Goal: Information Seeking & Learning: Learn about a topic

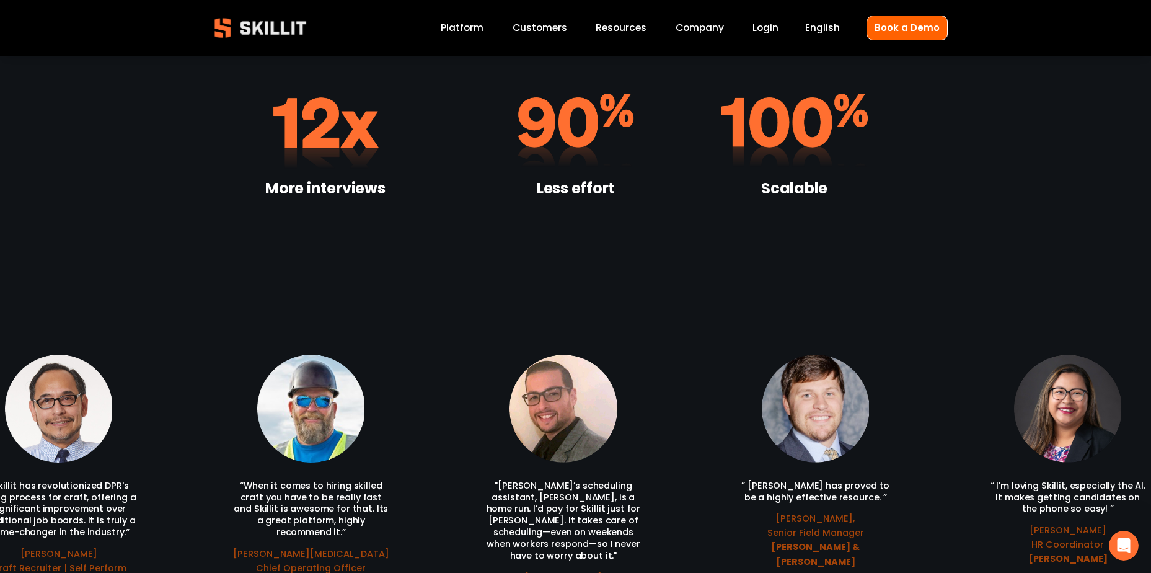
scroll to position [2603, 0]
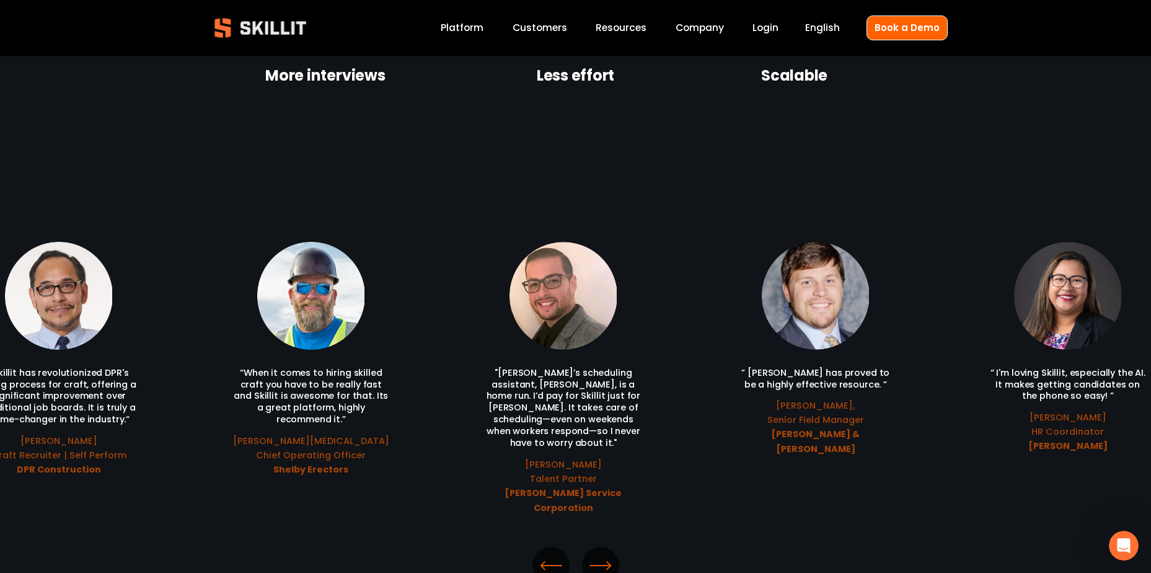
click at [599, 554] on icon "\a \a \a Next\a \a" at bounding box center [600, 565] width 22 height 22
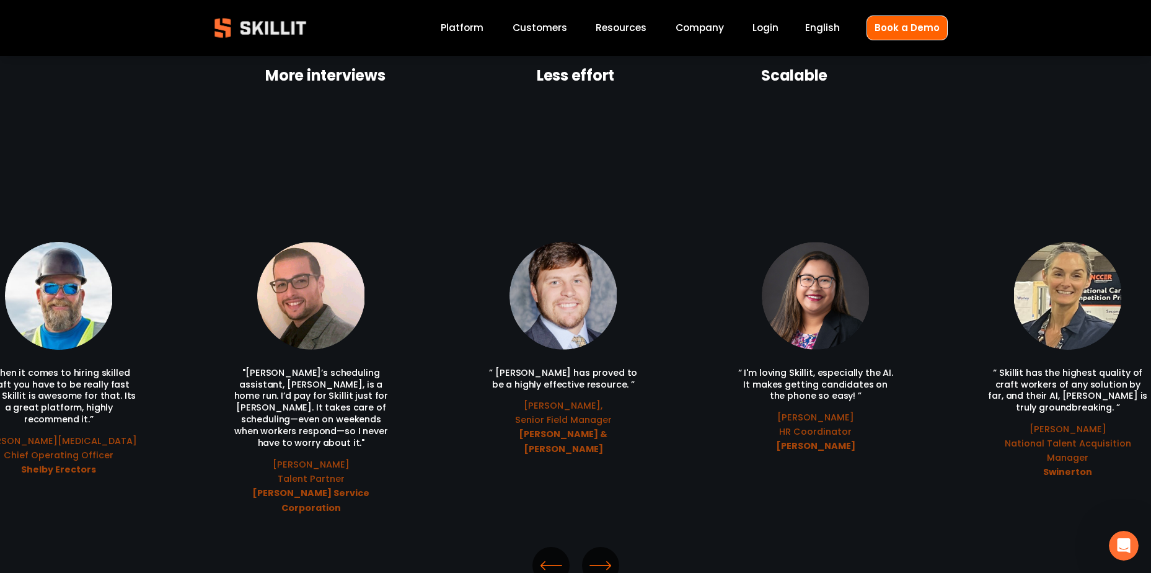
click at [596, 554] on icon "\a \a \a Next\a \a" at bounding box center [600, 565] width 22 height 22
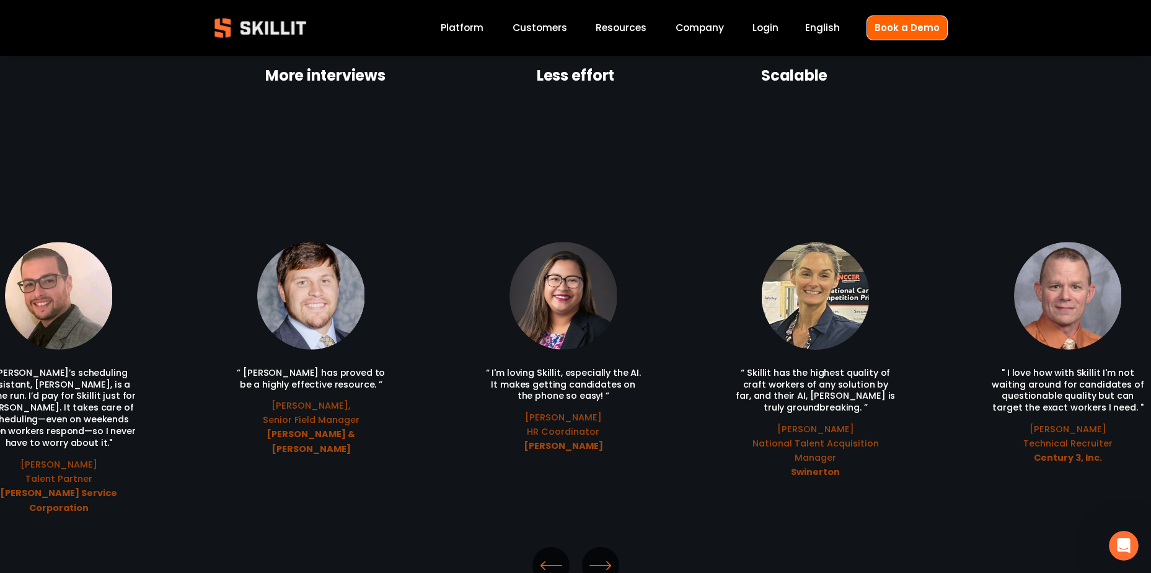
click at [596, 554] on icon "\a \a \a Next\a \a" at bounding box center [600, 565] width 22 height 22
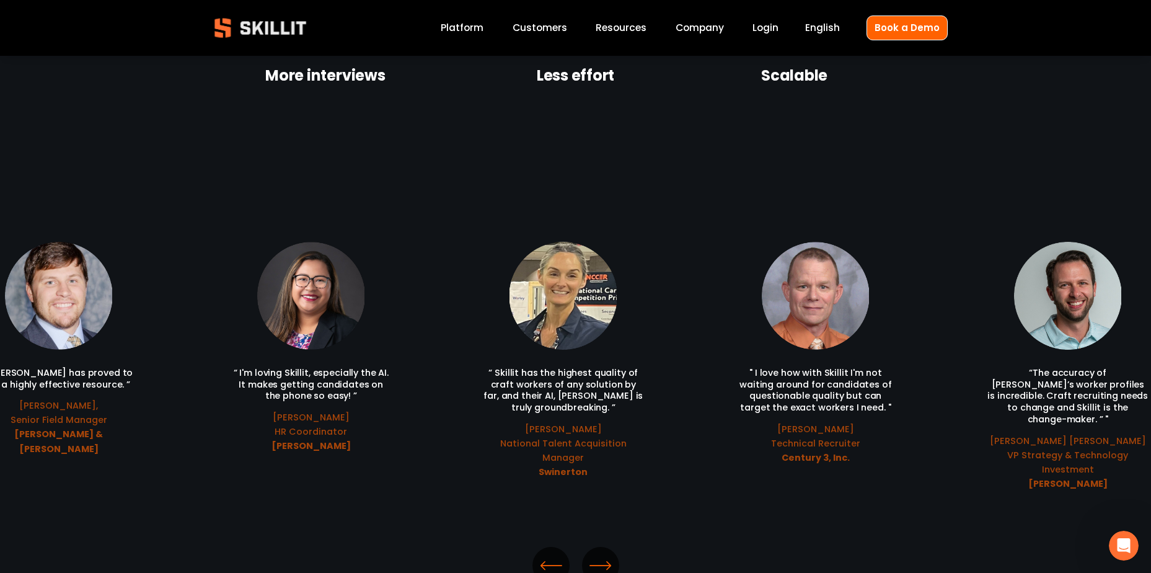
click at [596, 554] on icon "\a \a \a Next\a \a" at bounding box center [600, 565] width 22 height 22
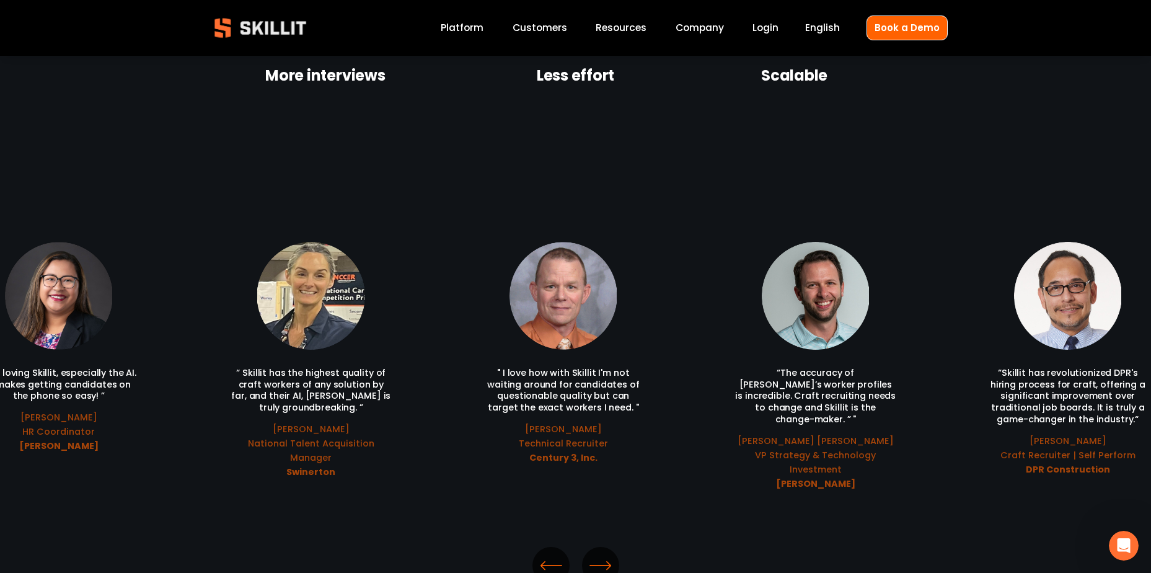
click at [596, 554] on icon "\a \a \a Next\a \a" at bounding box center [600, 565] width 22 height 22
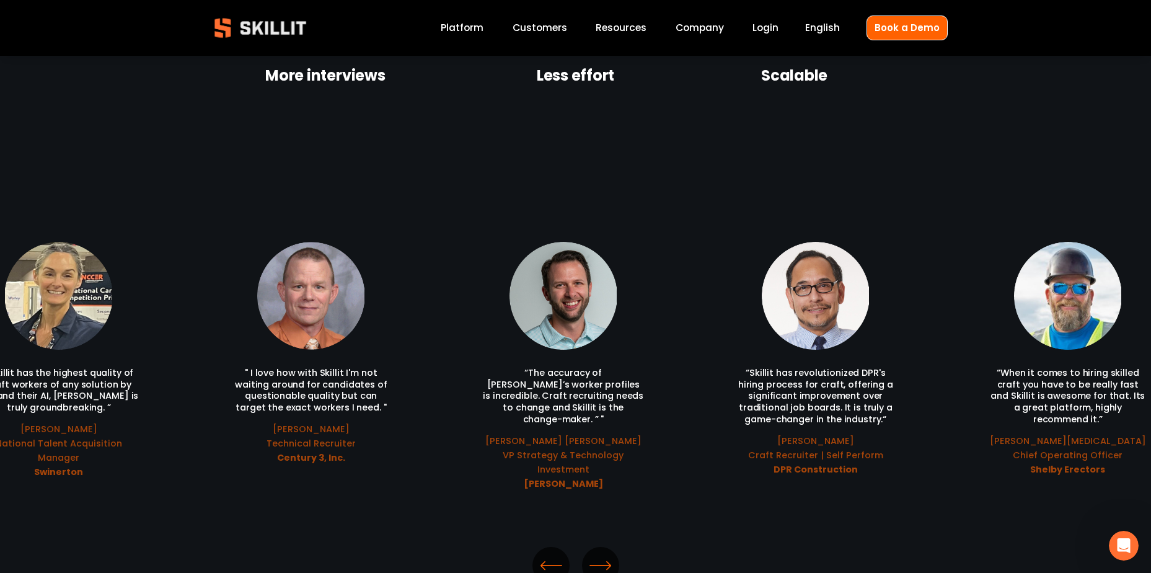
click at [596, 554] on icon "\a \a \a Next\a \a" at bounding box center [600, 565] width 22 height 22
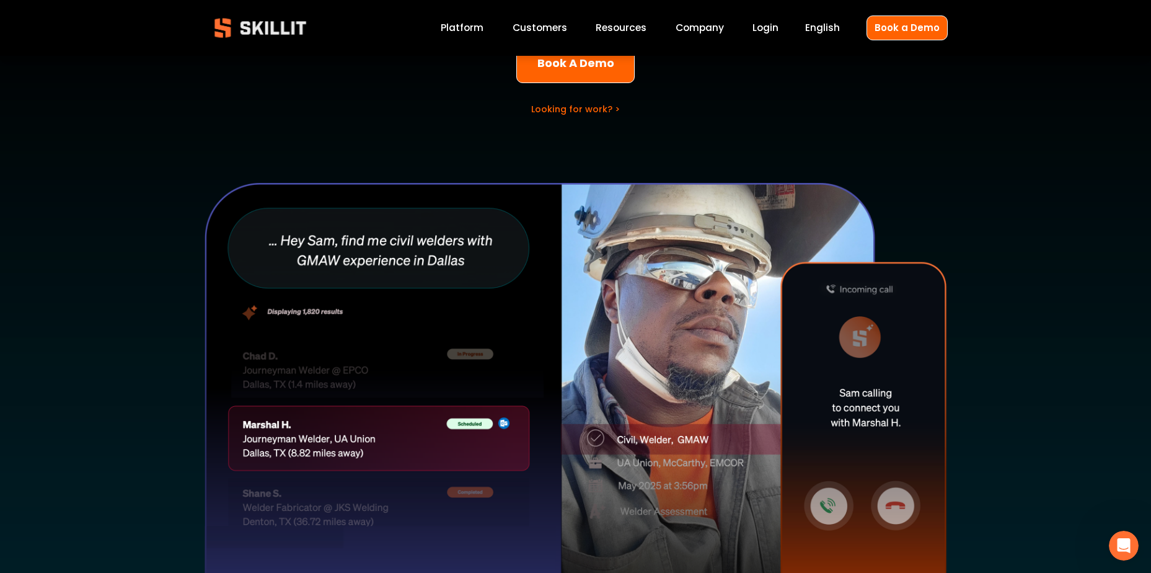
scroll to position [0, 0]
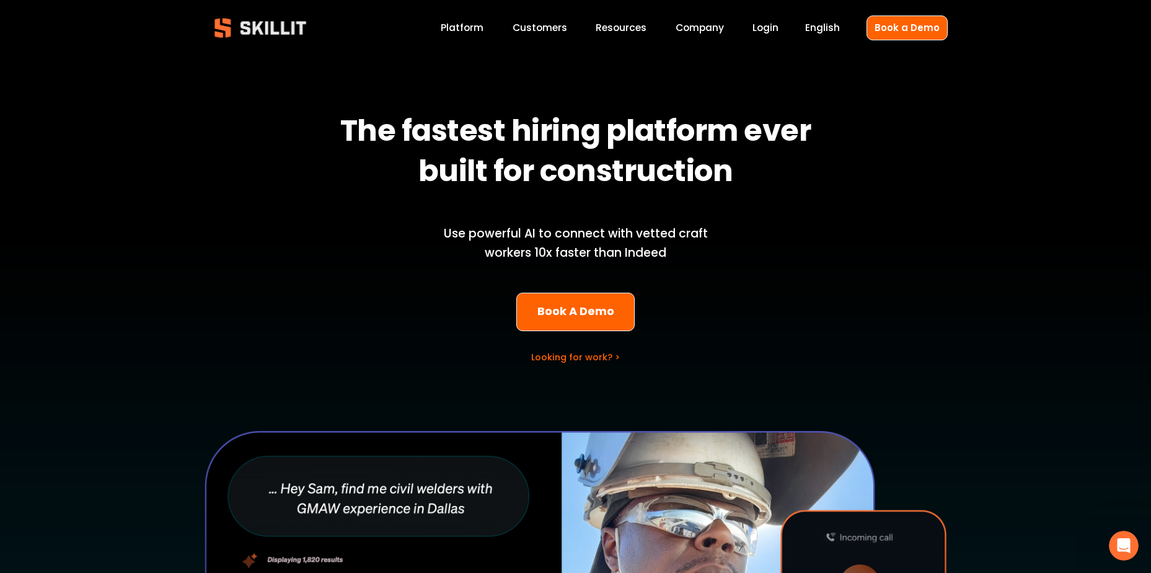
click at [462, 29] on link "Platform" at bounding box center [462, 28] width 43 height 17
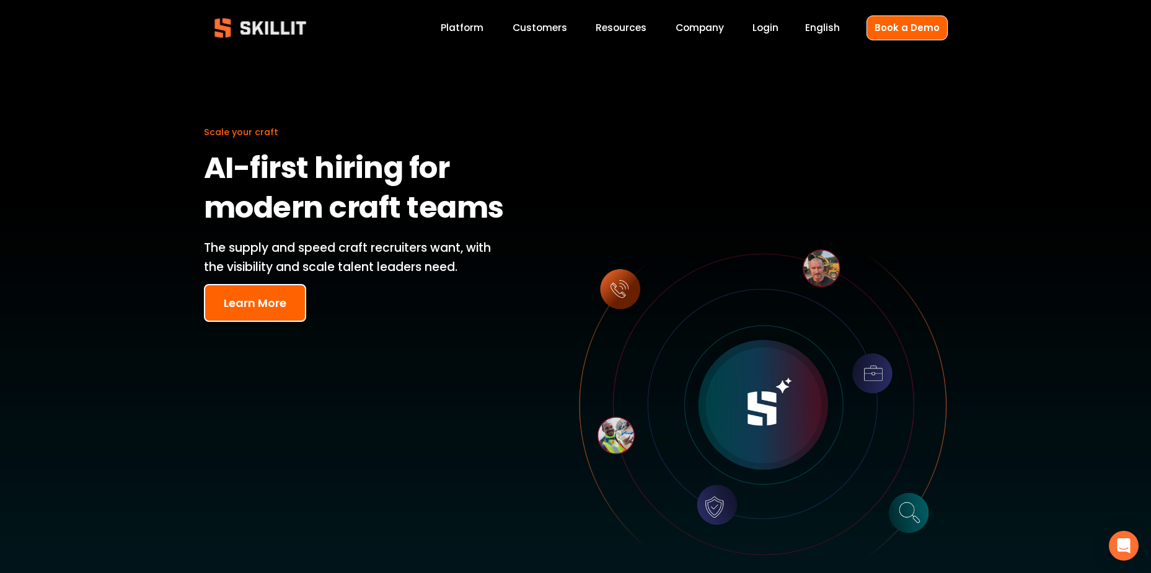
click at [705, 28] on link "Company" at bounding box center [700, 28] width 48 height 17
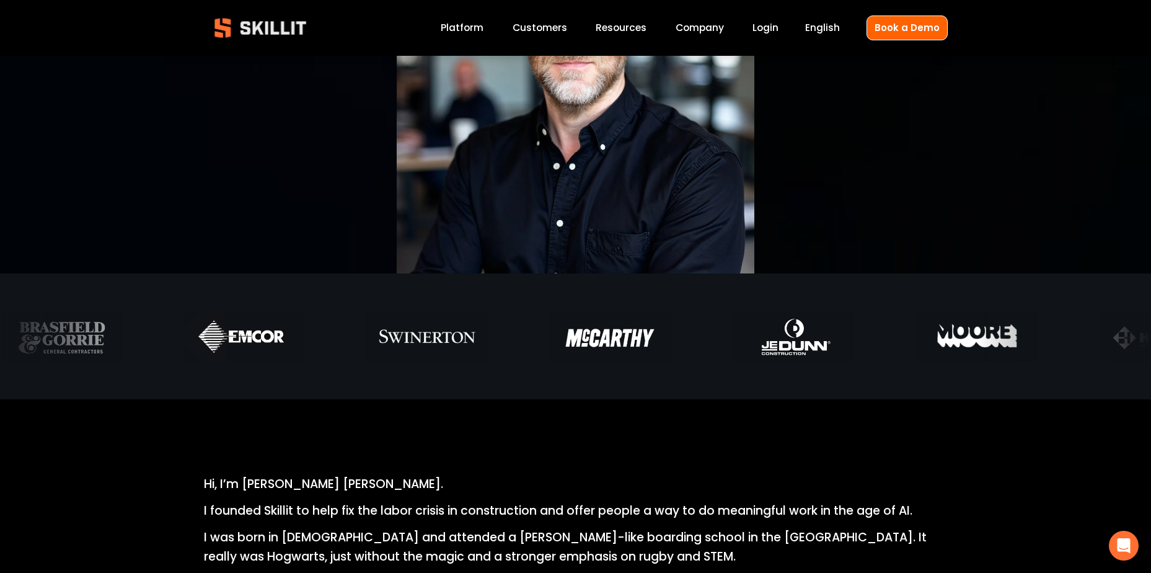
scroll to position [496, 0]
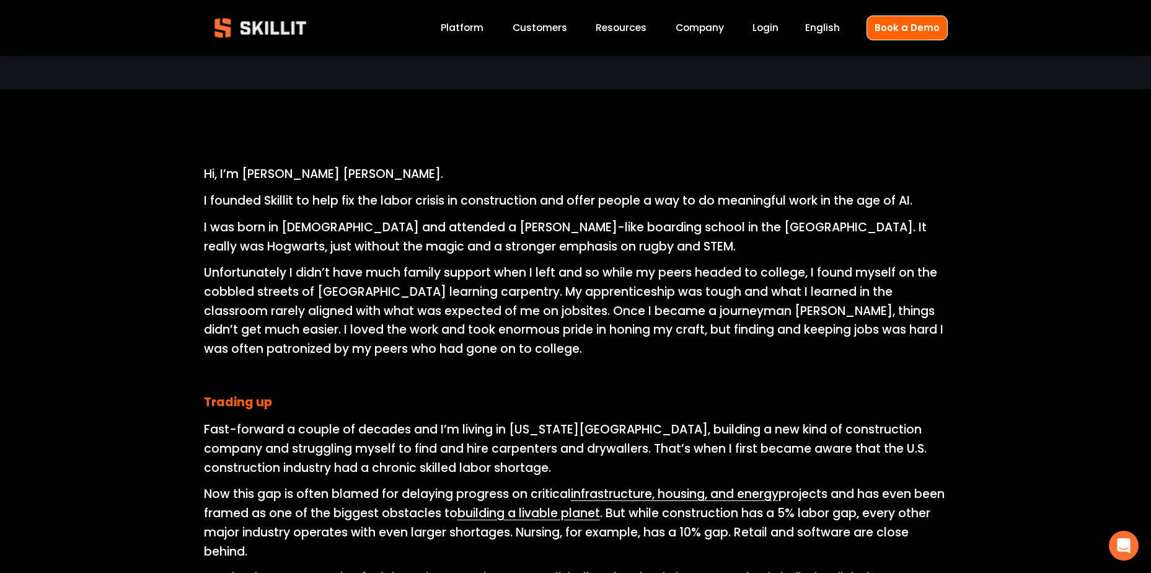
click at [611, 25] on span "Resources" at bounding box center [621, 27] width 51 height 14
click at [0, 0] on link "Labor Insights" at bounding box center [0, 0] width 0 height 0
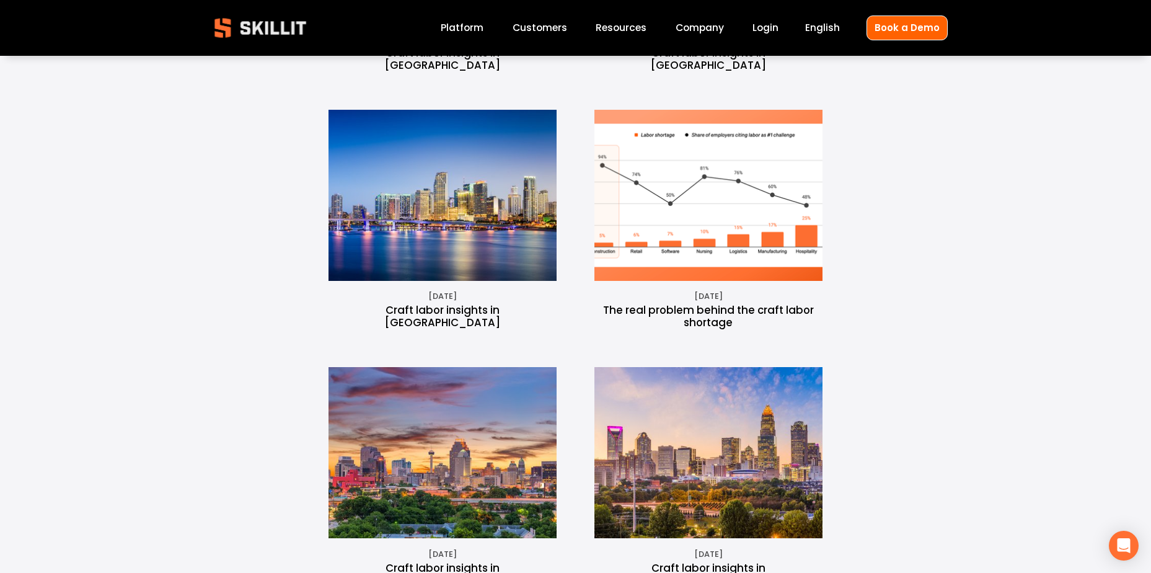
scroll to position [1054, 0]
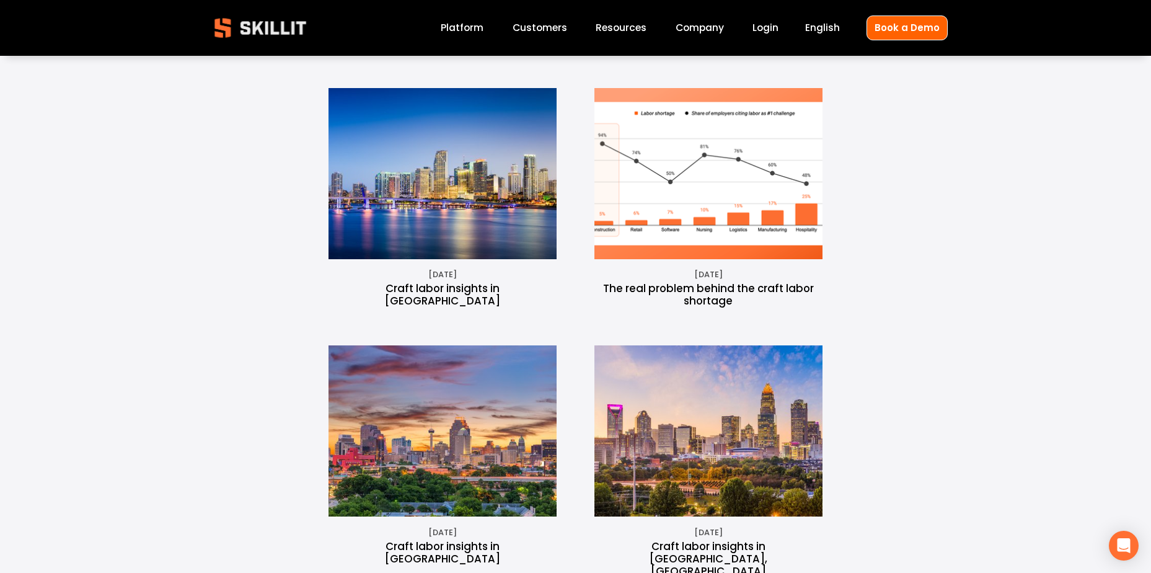
click at [674, 281] on link "The real problem behind the craft labor shortage" at bounding box center [708, 294] width 211 height 27
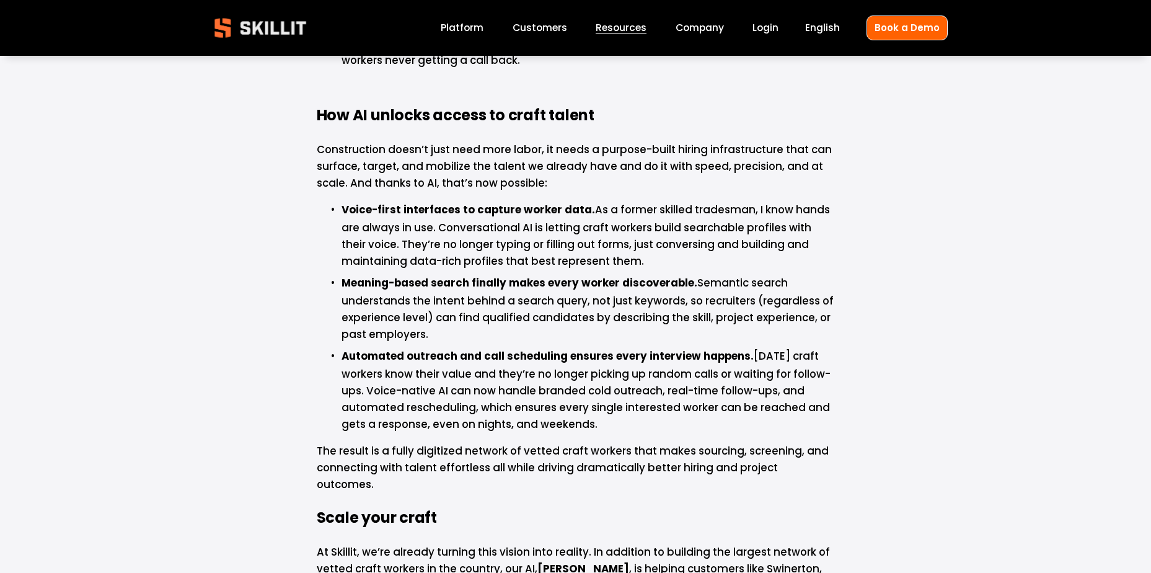
scroll to position [1302, 0]
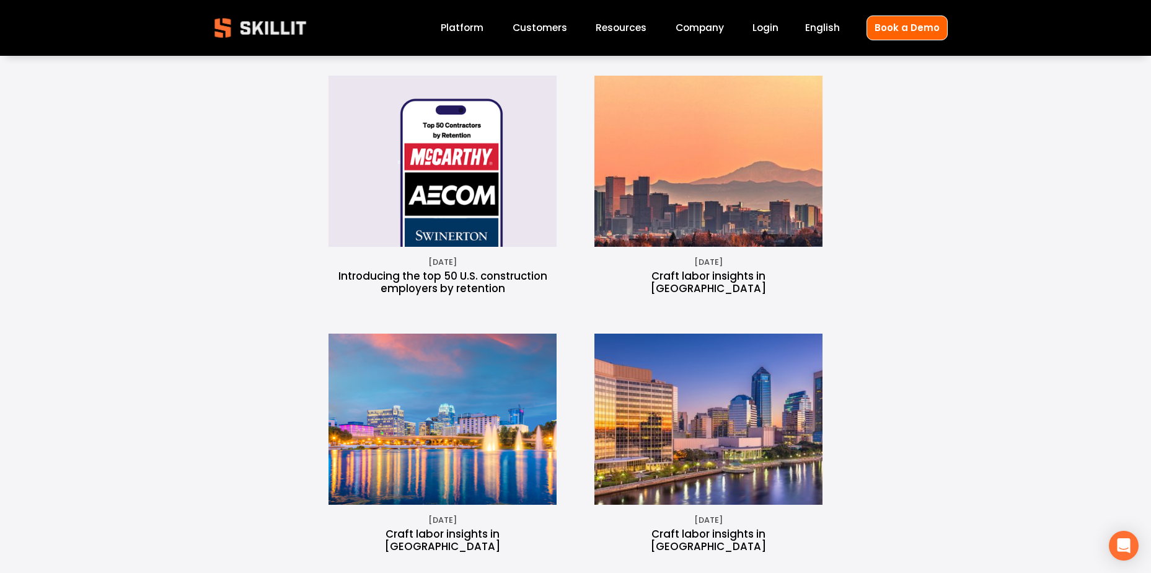
scroll to position [1612, 0]
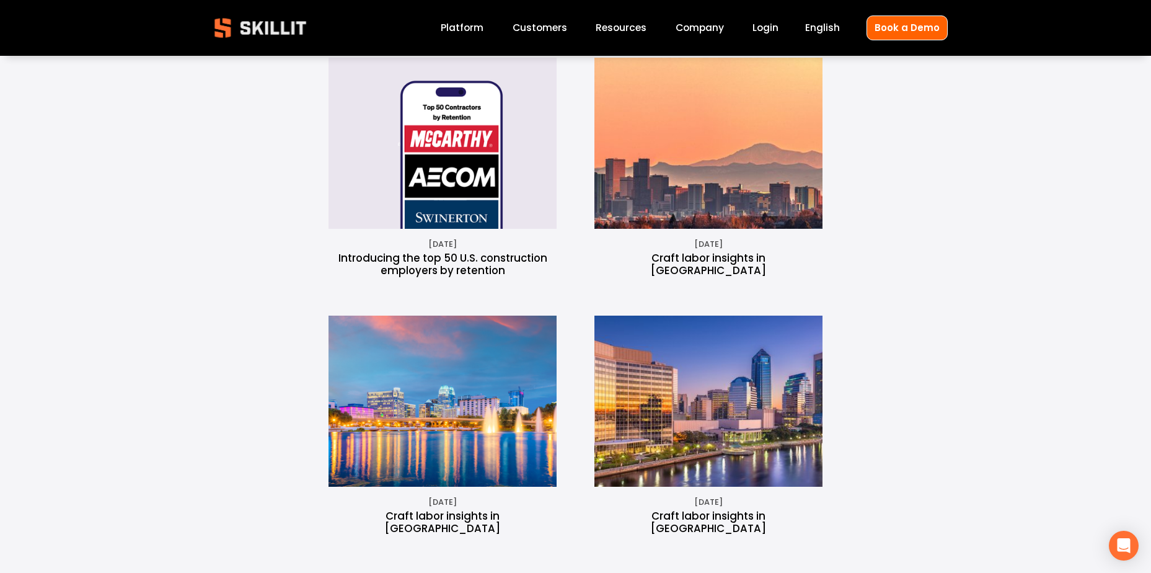
click at [371, 250] on link "Introducing the top 50 U.S. construction employers by retention" at bounding box center [442, 263] width 209 height 27
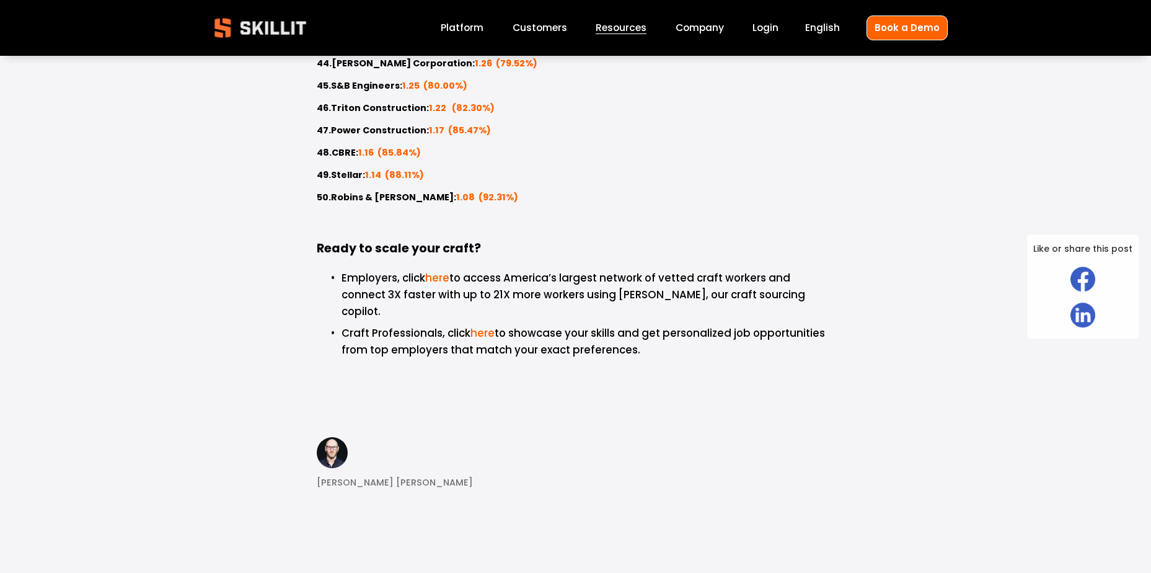
scroll to position [1736, 0]
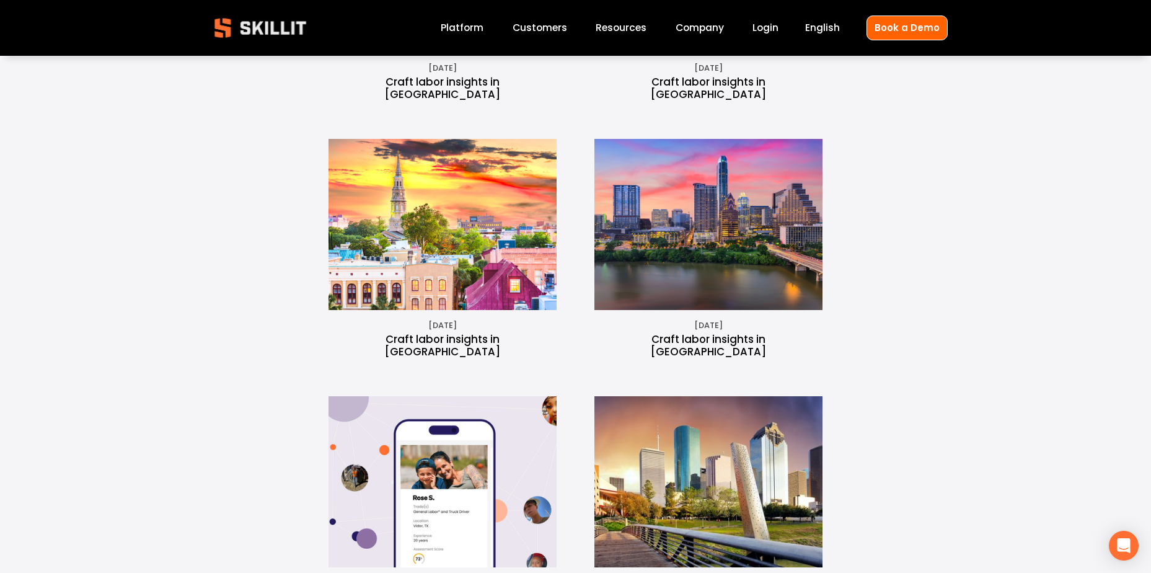
scroll to position [2232, 0]
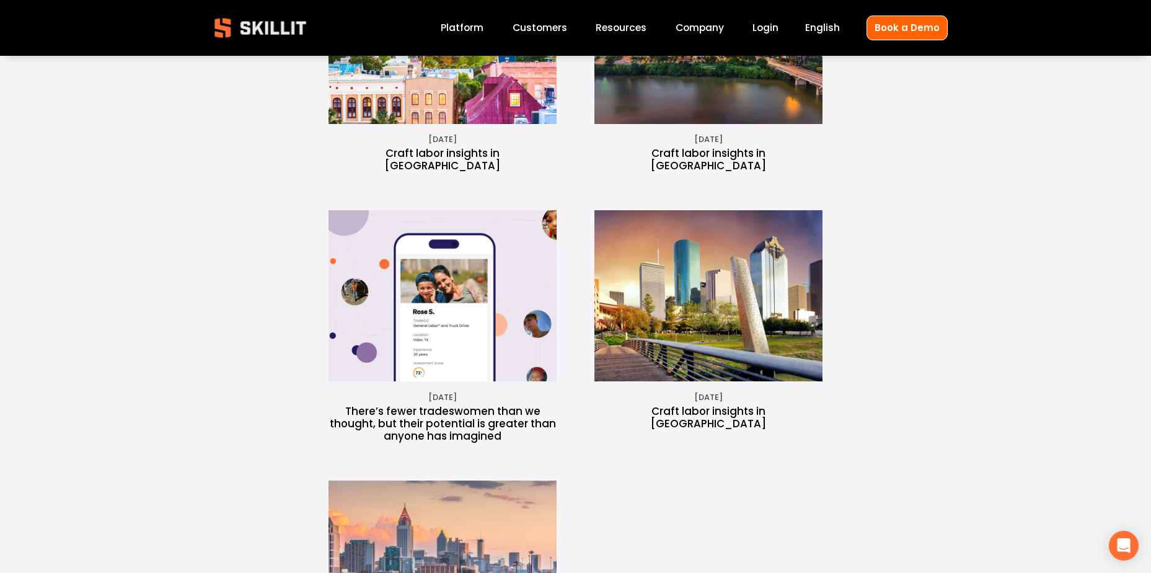
click at [464, 404] on link "There’s fewer tradeswomen than we thought, but their potential is greater than …" at bounding box center [443, 424] width 226 height 40
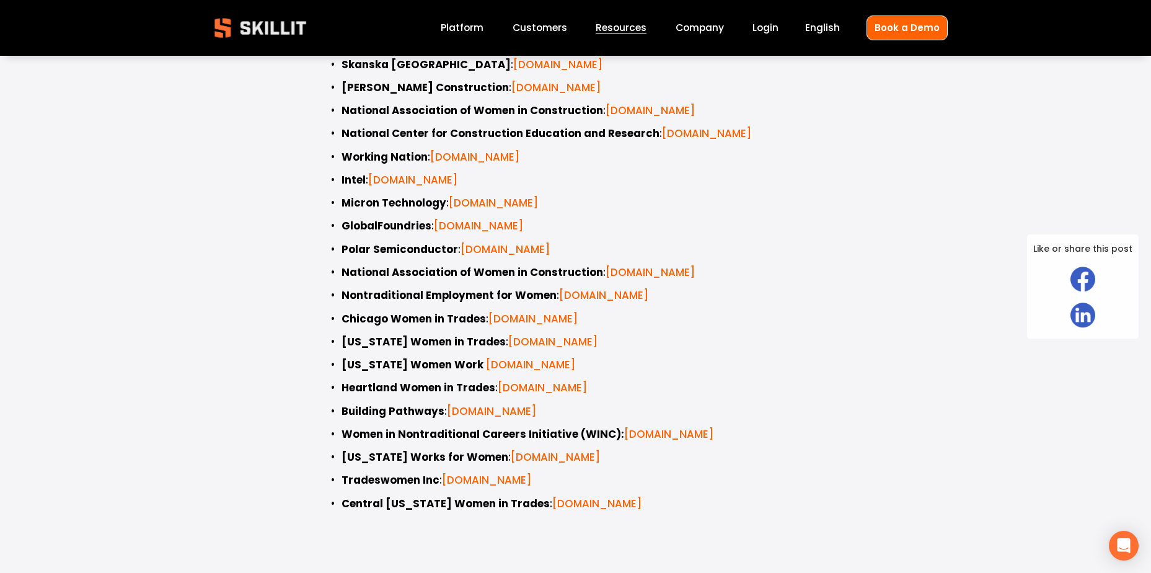
scroll to position [2913, 0]
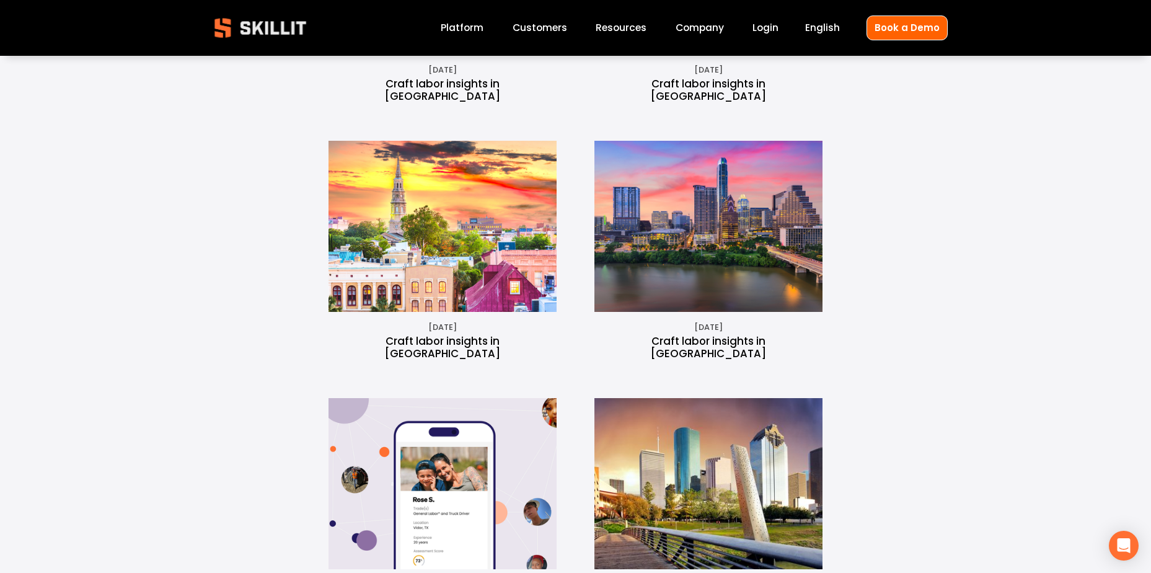
scroll to position [1922, 0]
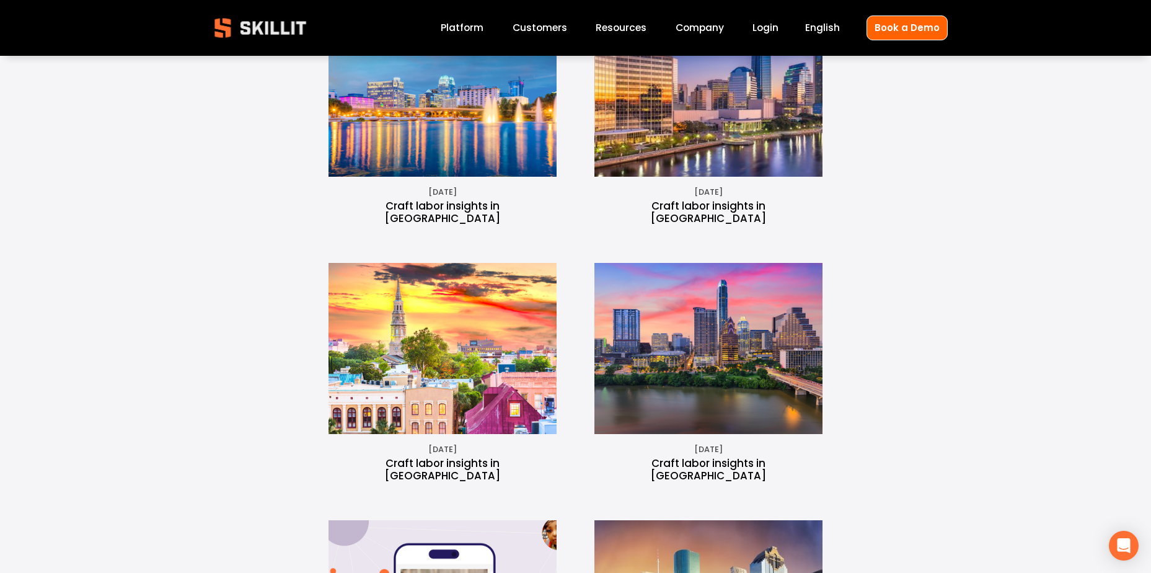
drag, startPoint x: 685, startPoint y: 403, endPoint x: 696, endPoint y: 404, distance: 11.2
click at [685, 456] on link "Craft labor insights in Austin" at bounding box center [708, 469] width 115 height 27
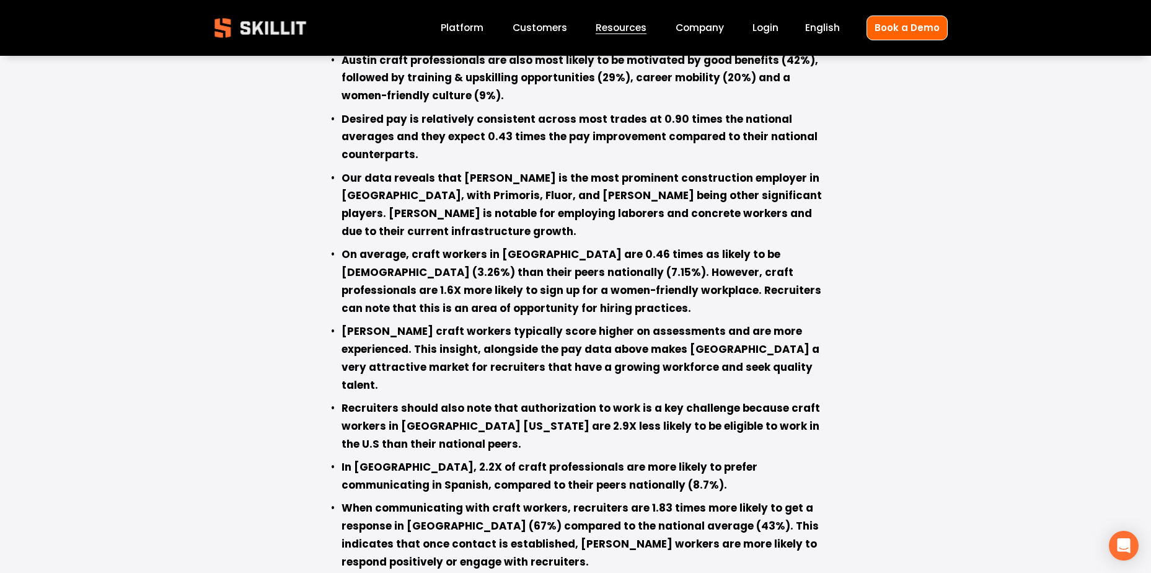
scroll to position [806, 0]
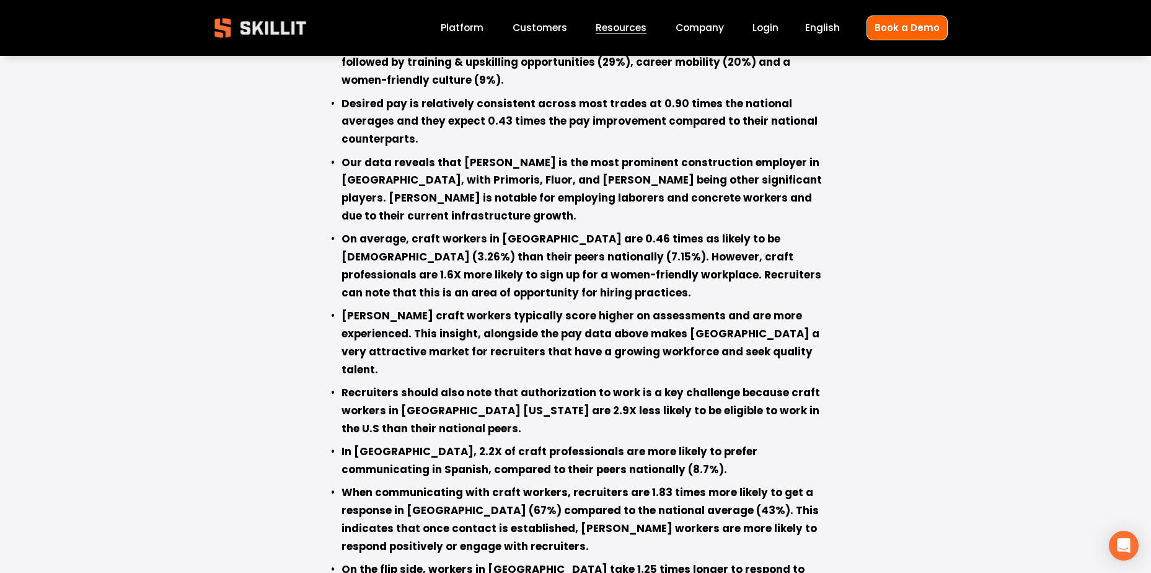
click at [259, 31] on img at bounding box center [260, 27] width 113 height 37
